Goal: Task Accomplishment & Management: Complete application form

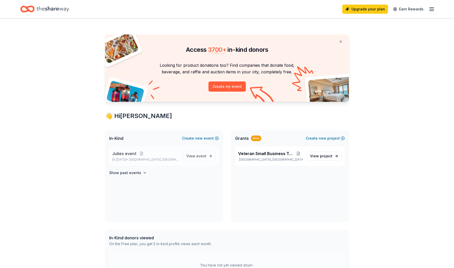
click at [153, 154] on p "Julies event" at bounding box center [145, 154] width 67 height 6
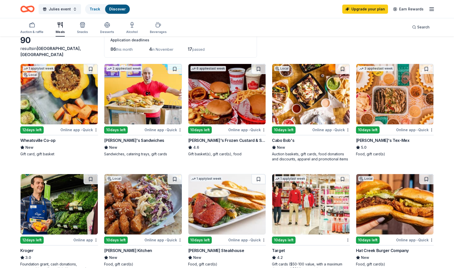
scroll to position [15, 0]
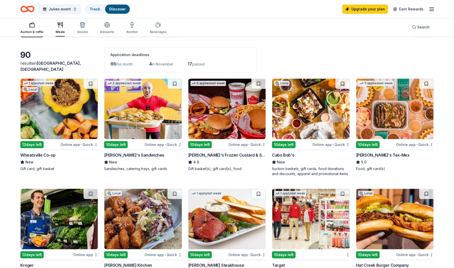
click at [27, 28] on div "Auction & raffle" at bounding box center [31, 28] width 23 height 12
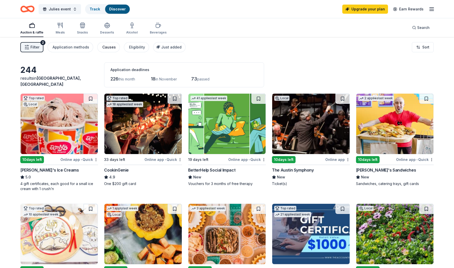
click at [105, 49] on div "Causes" at bounding box center [108, 47] width 13 height 6
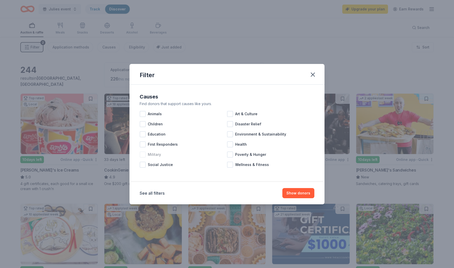
click at [143, 156] on div at bounding box center [143, 155] width 6 height 6
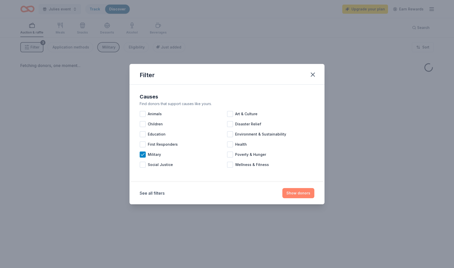
click at [302, 193] on button "Show donors" at bounding box center [299, 193] width 32 height 10
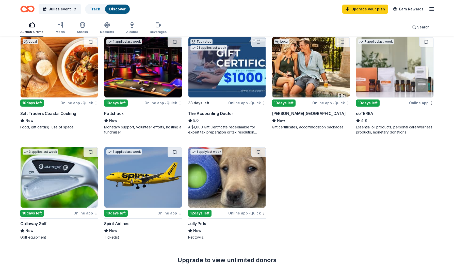
scroll to position [58, 0]
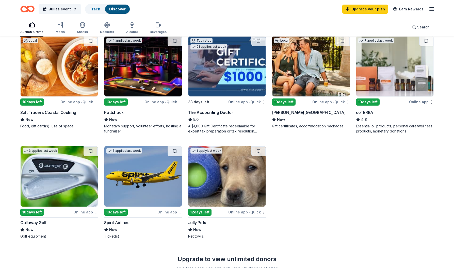
click at [147, 81] on img at bounding box center [142, 66] width 77 height 60
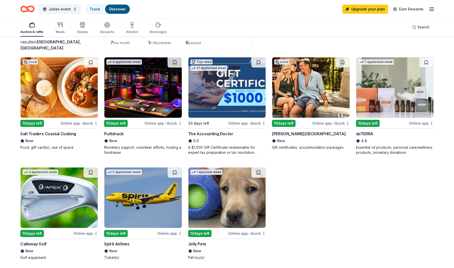
scroll to position [31, 0]
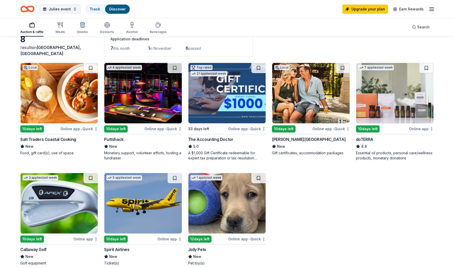
click at [303, 140] on div "[PERSON_NAME][GEOGRAPHIC_DATA]" at bounding box center [309, 139] width 74 height 6
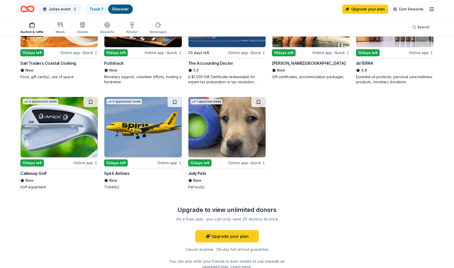
scroll to position [106, 0]
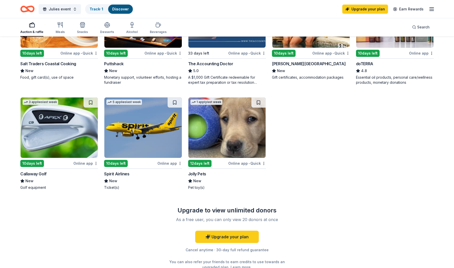
click at [69, 124] on img at bounding box center [59, 128] width 77 height 60
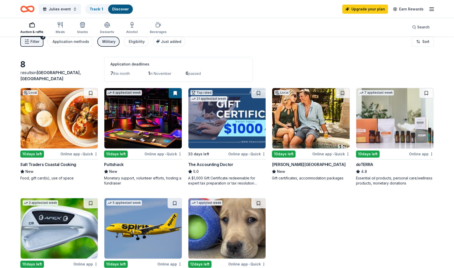
scroll to position [0, 0]
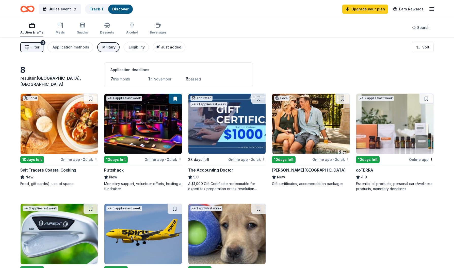
click at [167, 47] on span "Just added" at bounding box center [171, 47] width 20 height 4
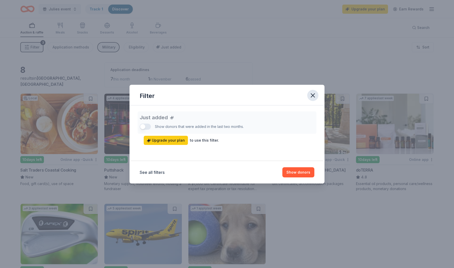
click at [311, 98] on icon "button" at bounding box center [312, 95] width 7 height 7
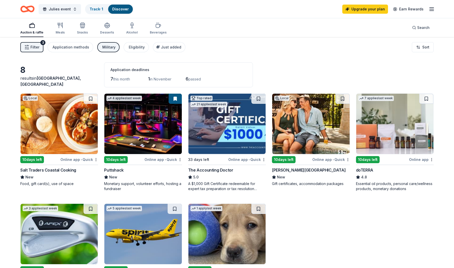
click at [223, 60] on div "8 results in Austin, TX Application deadlines 7 this month 1 in November 6 pass…" at bounding box center [227, 228] width 454 height 382
click at [222, 118] on img at bounding box center [227, 124] width 77 height 60
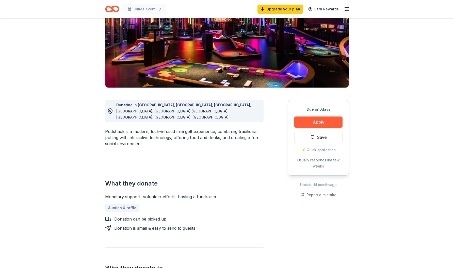
scroll to position [68, 0]
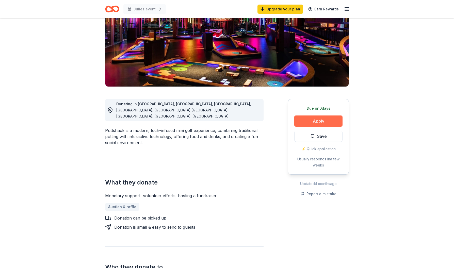
click at [320, 121] on button "Apply" at bounding box center [319, 121] width 48 height 11
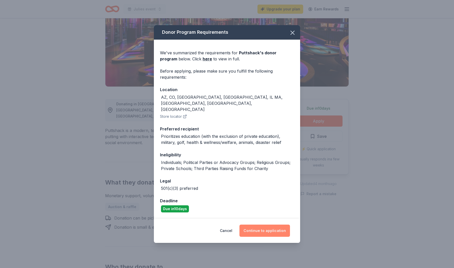
click at [265, 229] on button "Continue to application" at bounding box center [265, 231] width 51 height 12
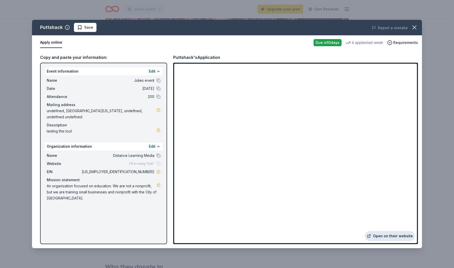
click at [394, 235] on link "Open on their website" at bounding box center [390, 236] width 50 height 10
click at [85, 28] on span "Save" at bounding box center [88, 27] width 9 height 6
click at [415, 28] on icon "button" at bounding box center [415, 28] width 4 height 4
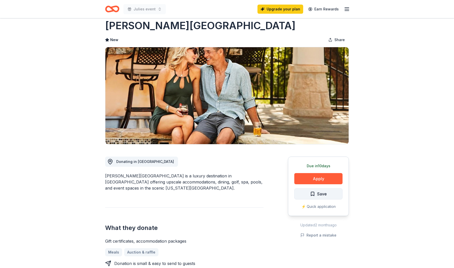
scroll to position [15, 0]
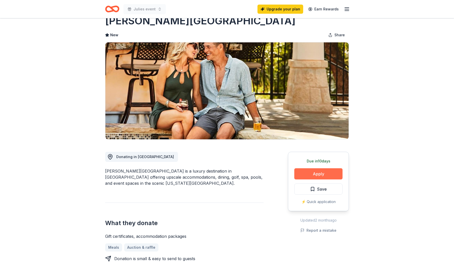
click at [316, 175] on button "Apply" at bounding box center [319, 173] width 48 height 11
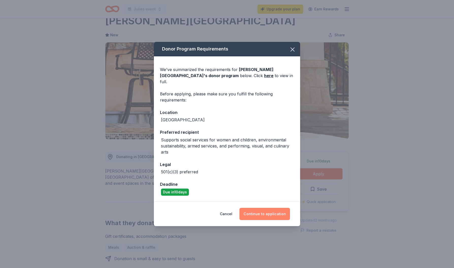
click at [269, 210] on button "Continue to application" at bounding box center [265, 214] width 51 height 12
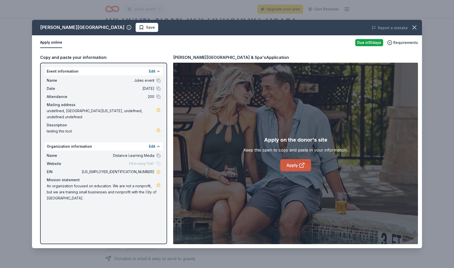
click at [298, 165] on link "Apply" at bounding box center [296, 165] width 31 height 12
click at [137, 79] on span "Julies event" at bounding box center [118, 81] width 74 height 6
click at [414, 26] on icon "button" at bounding box center [414, 27] width 7 height 7
